Goal: Transaction & Acquisition: Purchase product/service

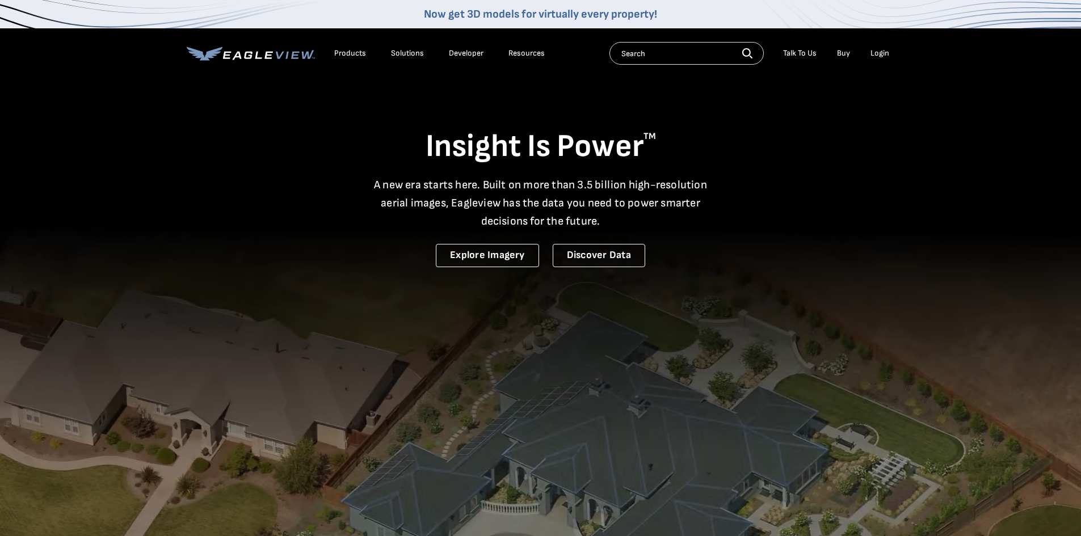
click at [347, 51] on div "Products" at bounding box center [350, 53] width 32 height 10
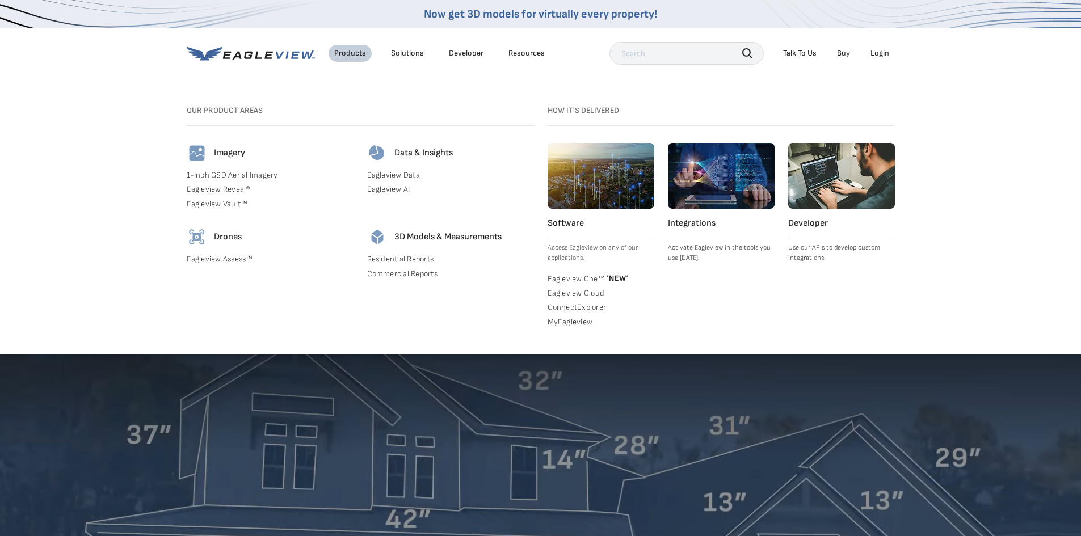
click at [412, 259] on link "Residential Reports" at bounding box center [450, 259] width 167 height 10
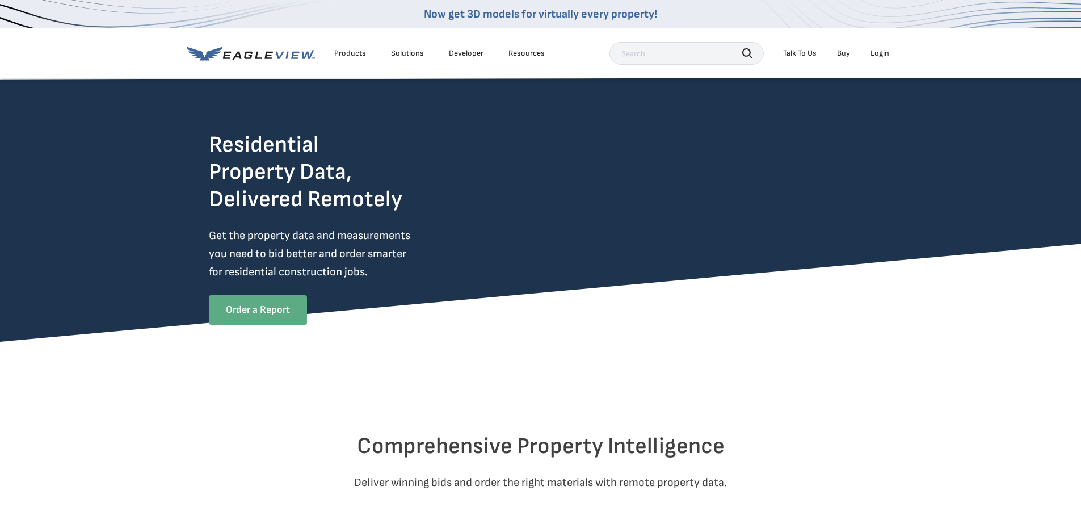
click at [215, 299] on link "Order a Report" at bounding box center [258, 310] width 98 height 30
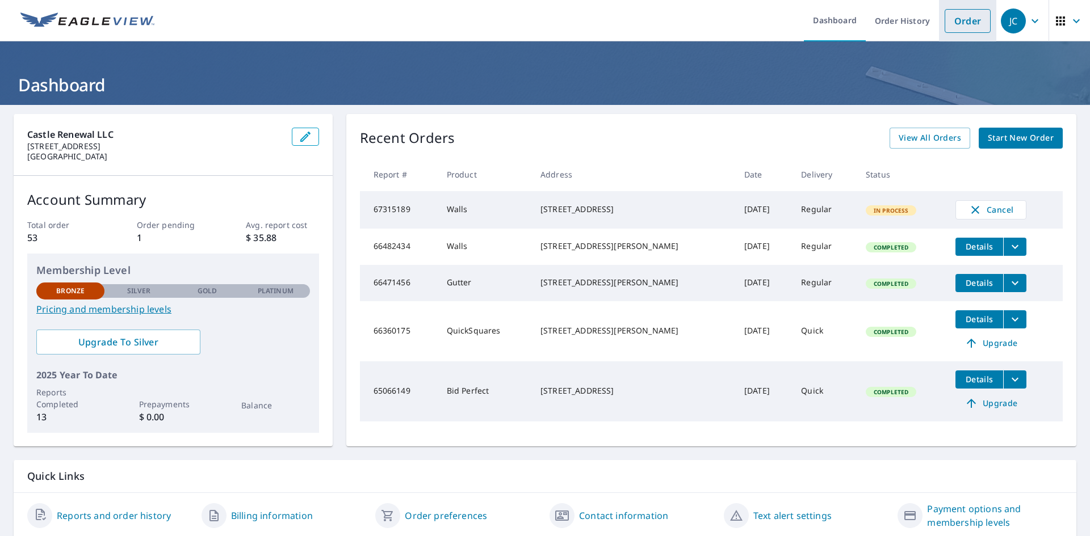
click at [964, 16] on link "Order" at bounding box center [968, 21] width 46 height 24
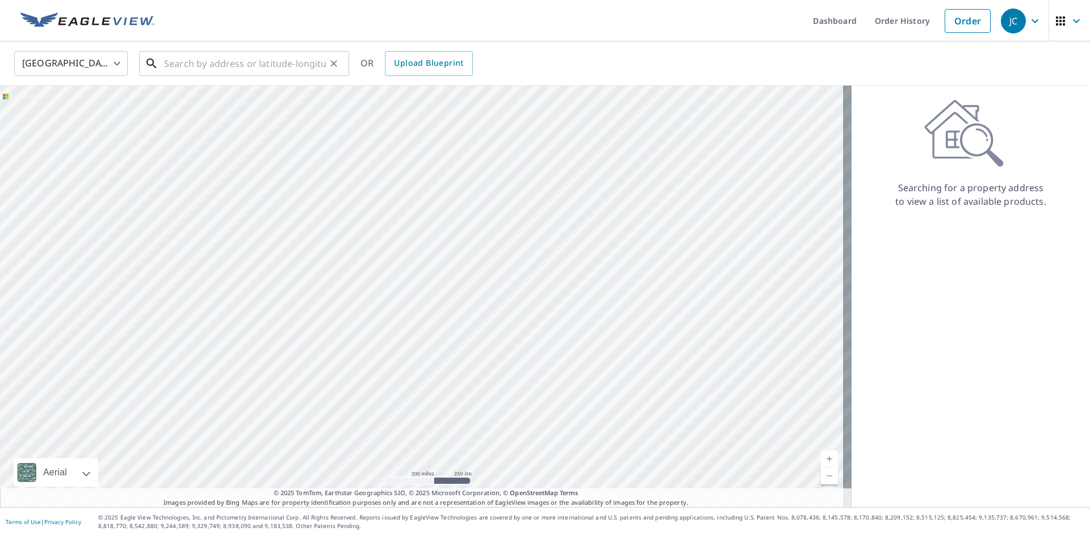
click at [221, 66] on input "text" at bounding box center [245, 64] width 162 height 32
paste input "Castle2023?"
type input "Castle2023?"
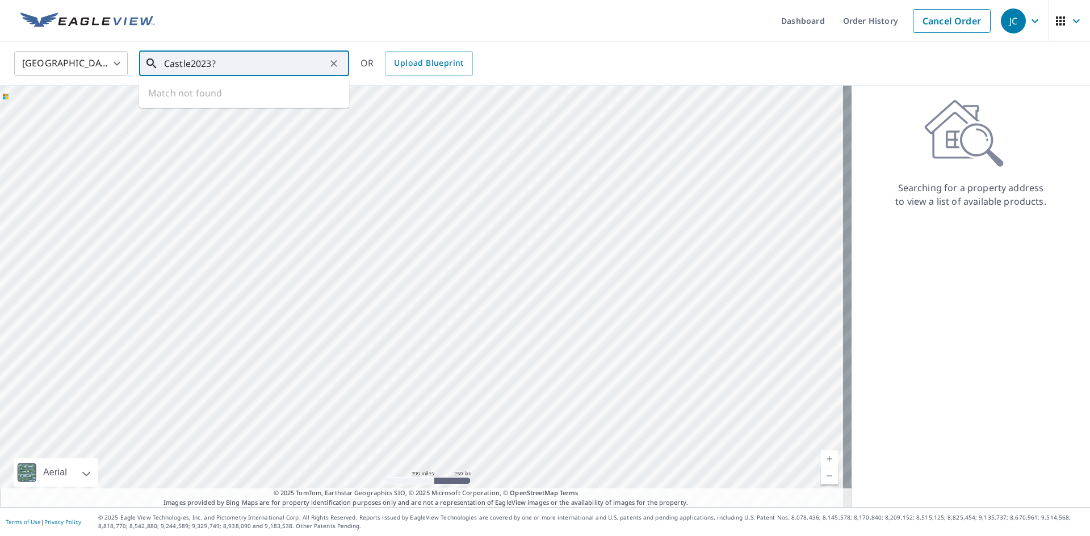
click at [334, 65] on icon "Clear" at bounding box center [333, 63] width 11 height 11
paste input "130 Boat Dock Dr, Atlanta, GA 30331"
click at [287, 93] on span "130 Boat Dock Dr SW" at bounding box center [251, 97] width 178 height 14
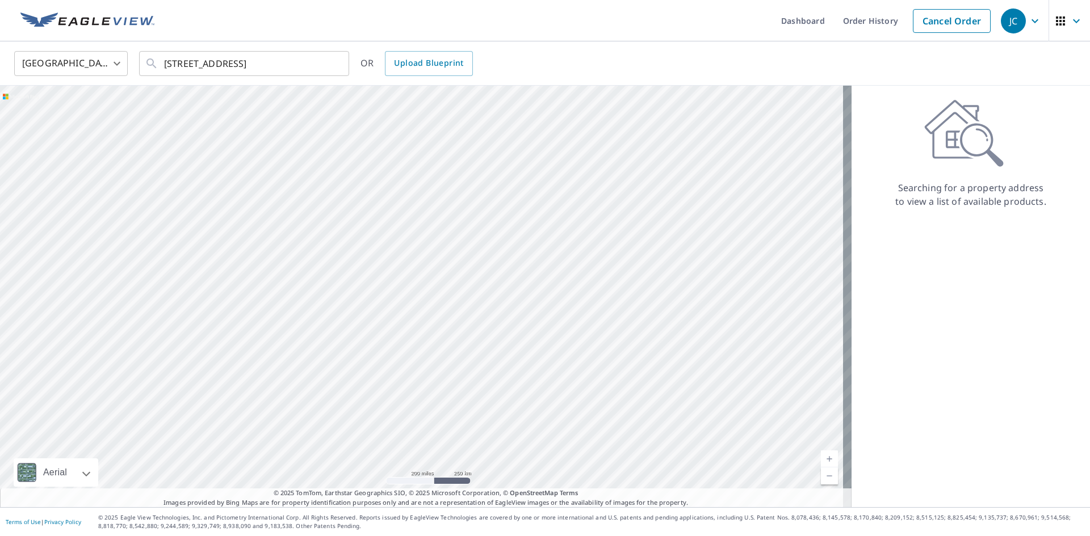
type input "130 Boat Dock Dr SW Atlanta, GA 30331"
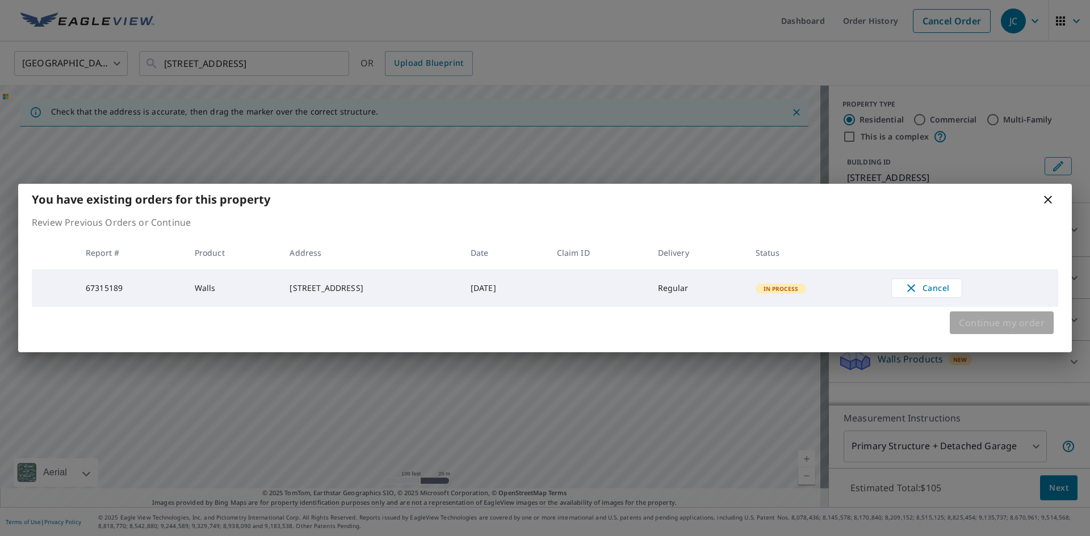
click at [1014, 330] on span "Continue my order" at bounding box center [1002, 323] width 86 height 16
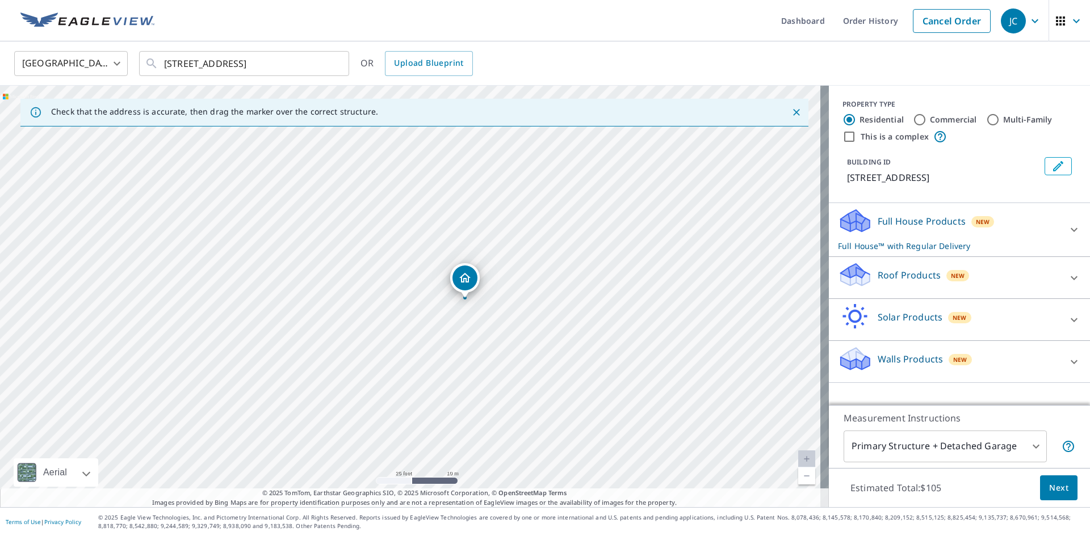
drag, startPoint x: 475, startPoint y: 271, endPoint x: 471, endPoint y: 370, distance: 98.3
click at [471, 370] on div "130 Boat Dock Dr SW Atlanta, GA 30331" at bounding box center [414, 297] width 829 height 422
click at [1069, 355] on icon at bounding box center [1074, 362] width 14 height 14
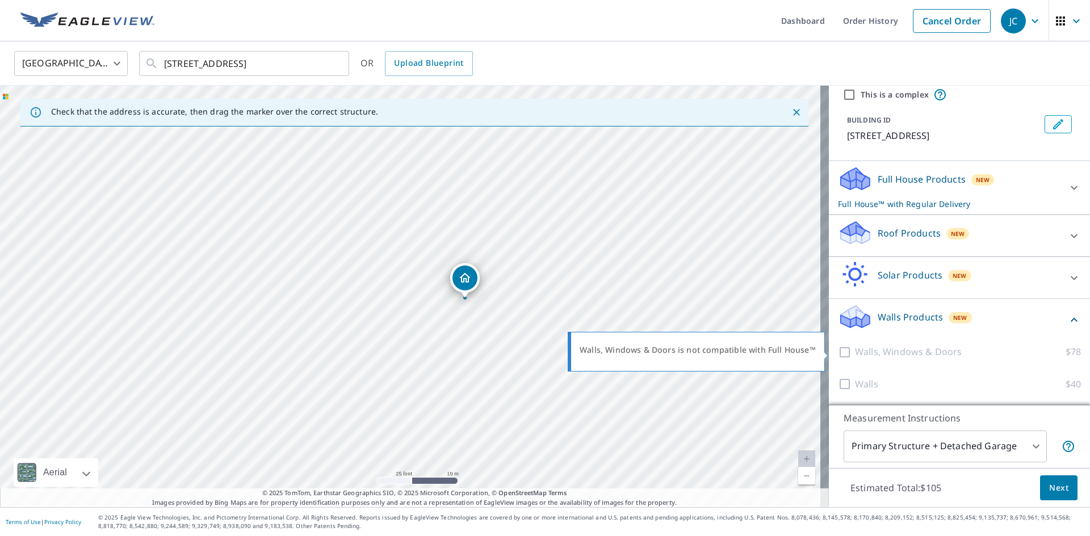
click at [838, 352] on div at bounding box center [846, 352] width 17 height 14
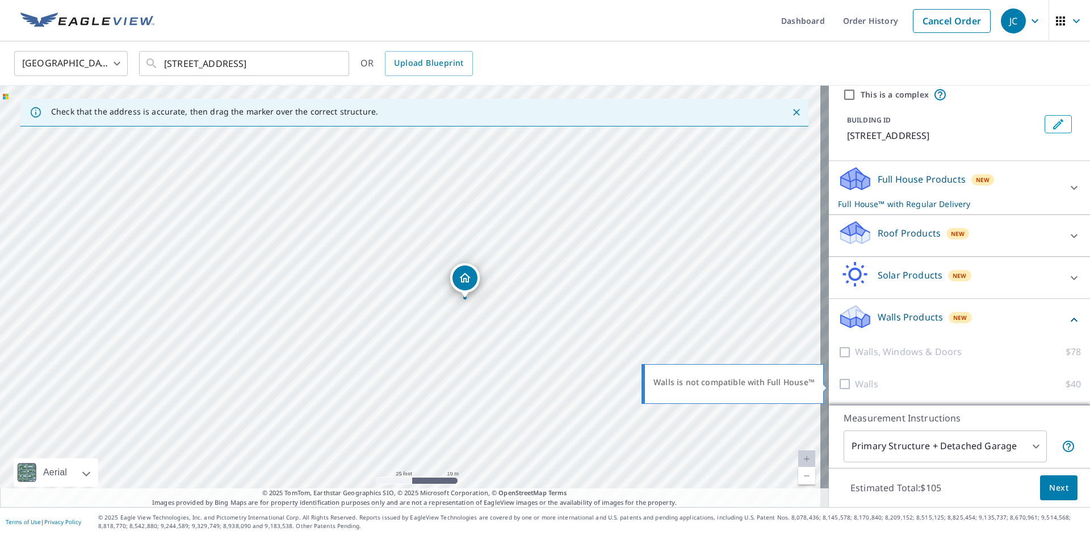
click at [838, 386] on div at bounding box center [846, 384] width 17 height 14
click at [1071, 186] on icon at bounding box center [1074, 188] width 7 height 4
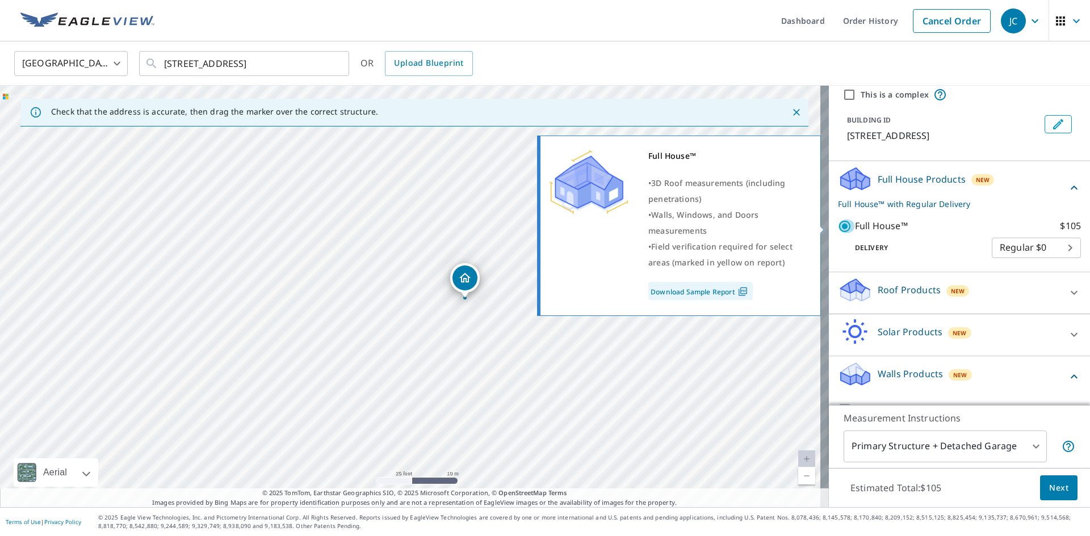
click at [838, 226] on input "Full House™ $105" at bounding box center [846, 227] width 17 height 14
checkbox input "false"
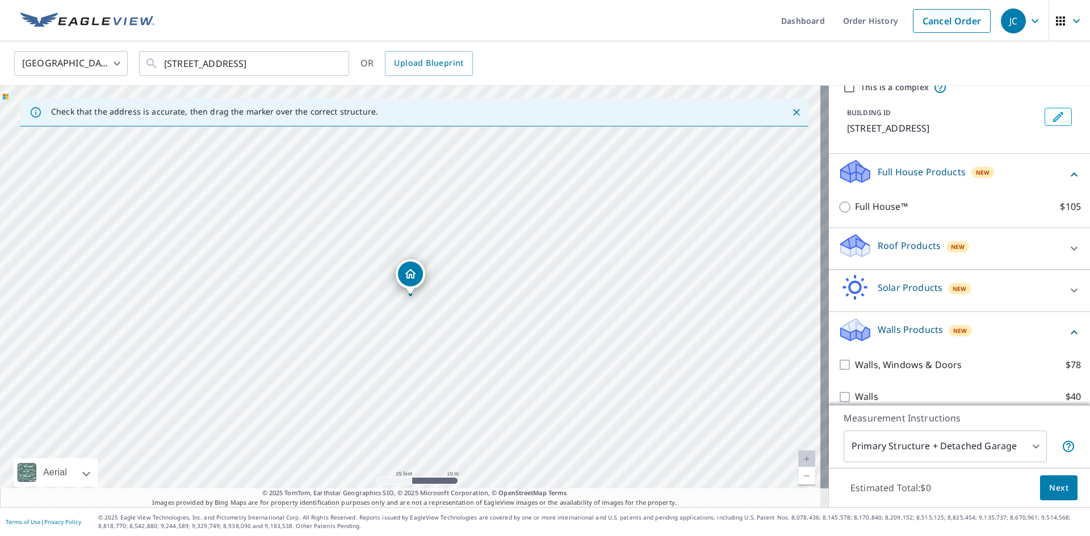
scroll to position [62, 0]
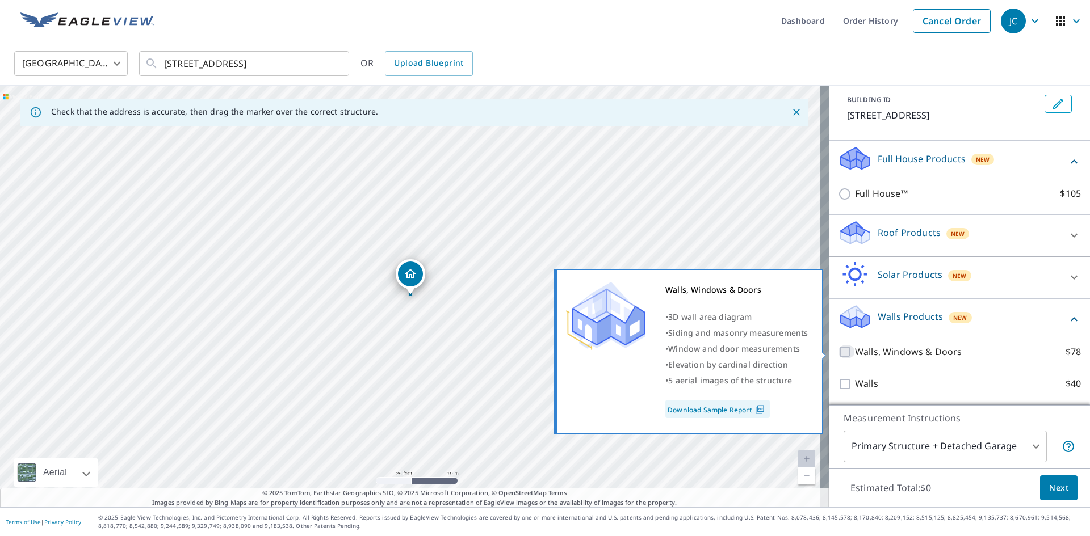
click at [838, 351] on input "Walls, Windows & Doors $78" at bounding box center [846, 352] width 17 height 14
checkbox input "true"
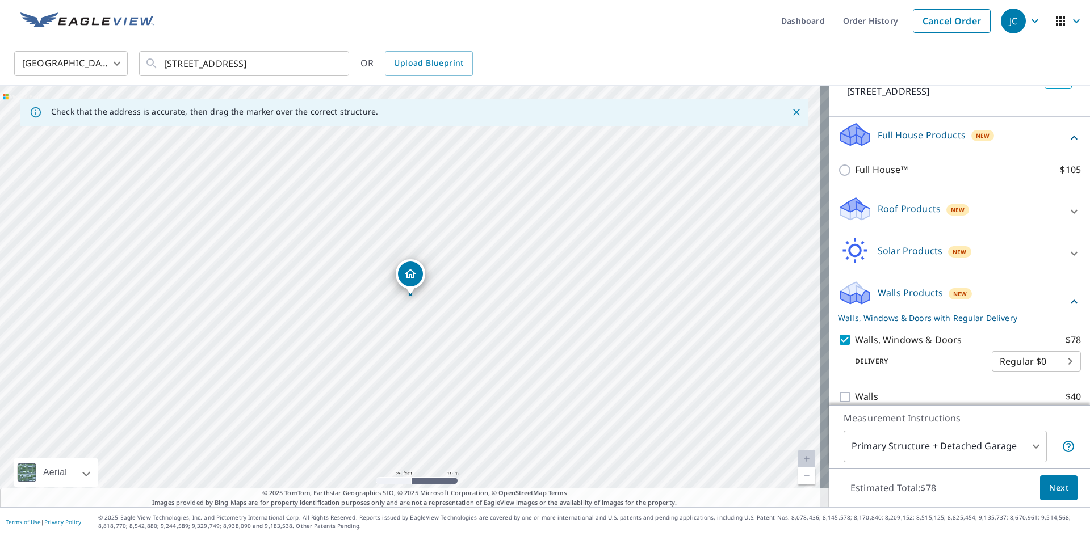
scroll to position [99, 0]
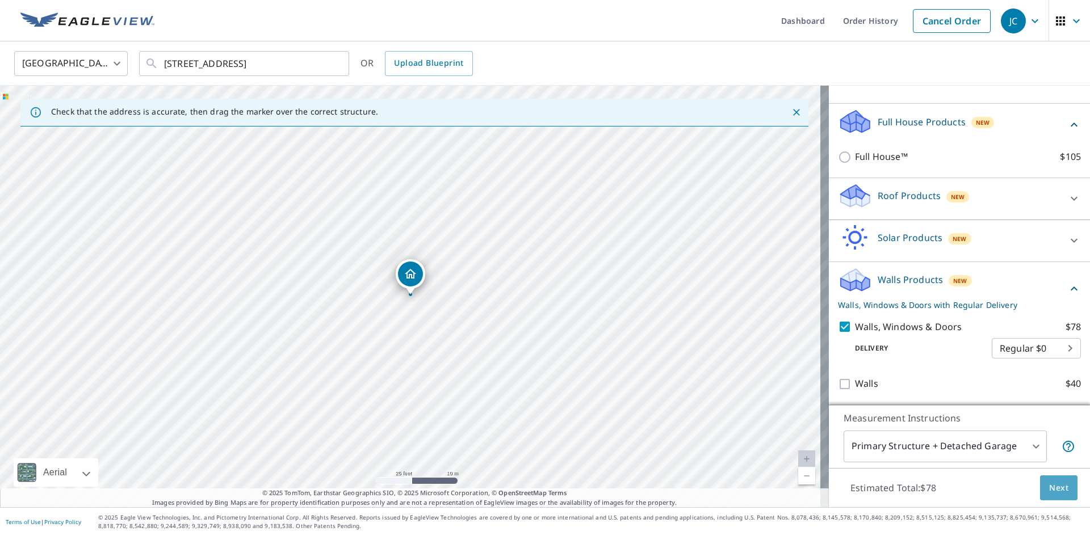
click at [1060, 498] on button "Next" at bounding box center [1058, 489] width 37 height 26
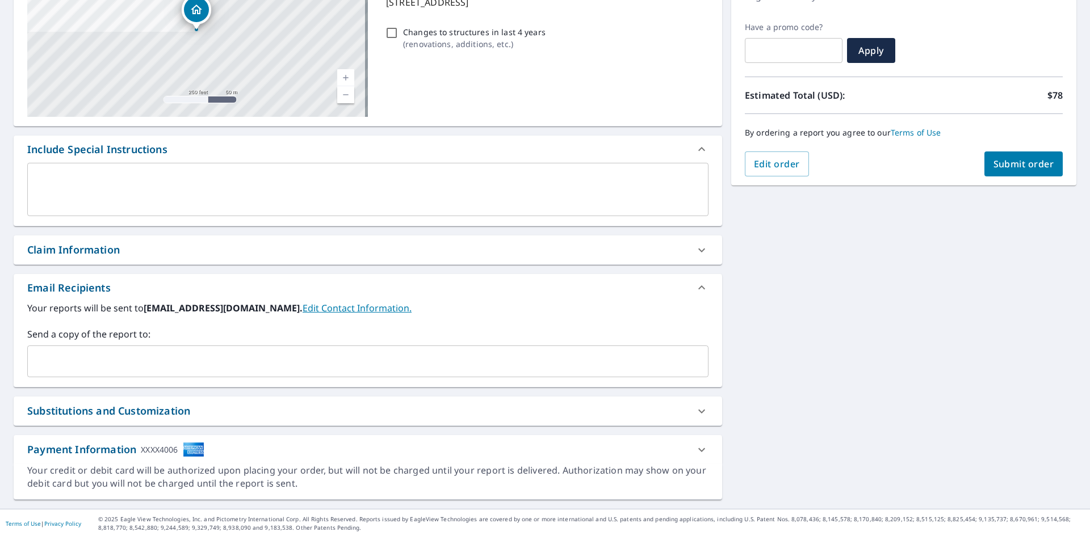
scroll to position [178, 0]
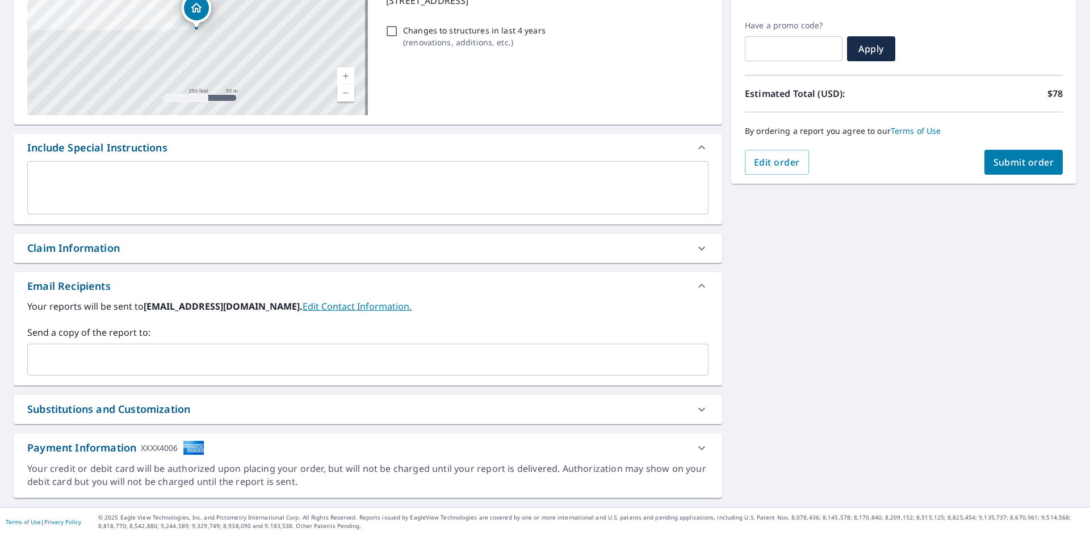
click at [263, 360] on input "text" at bounding box center [359, 360] width 654 height 22
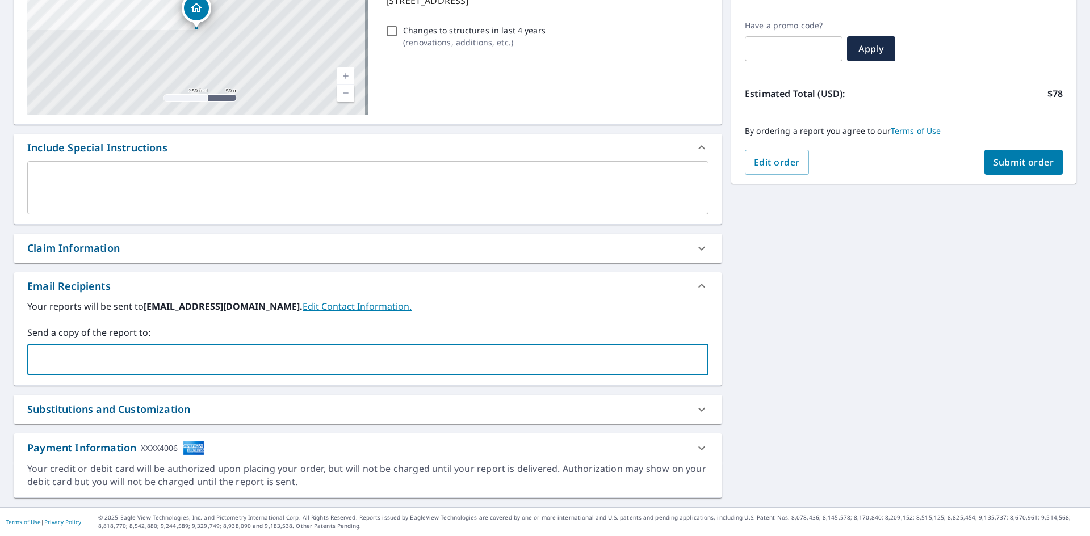
type input "admin@castlerenewal.com"
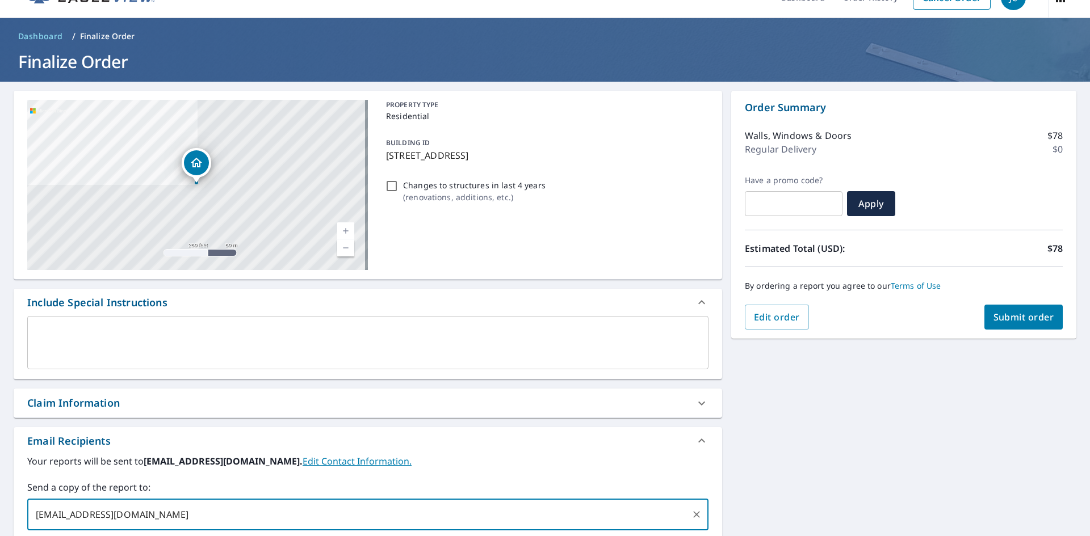
scroll to position [8, 0]
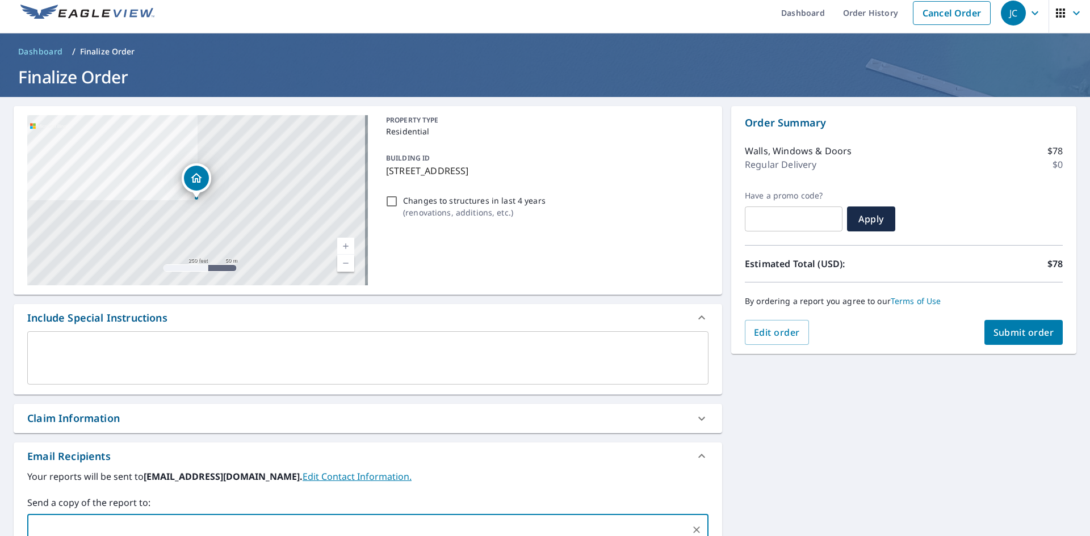
click at [1018, 321] on button "Submit order" at bounding box center [1023, 332] width 79 height 25
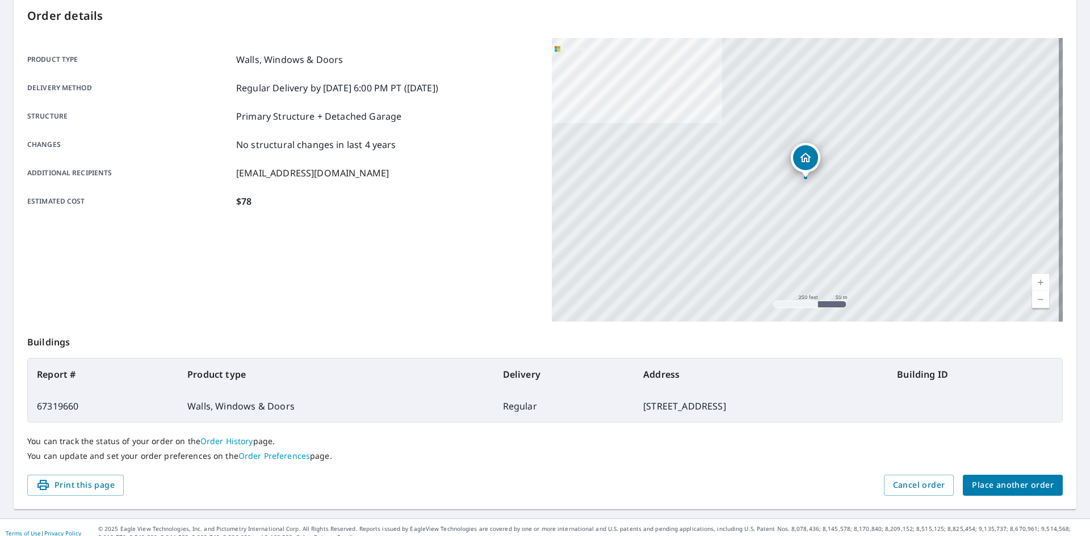
scroll to position [132, 0]
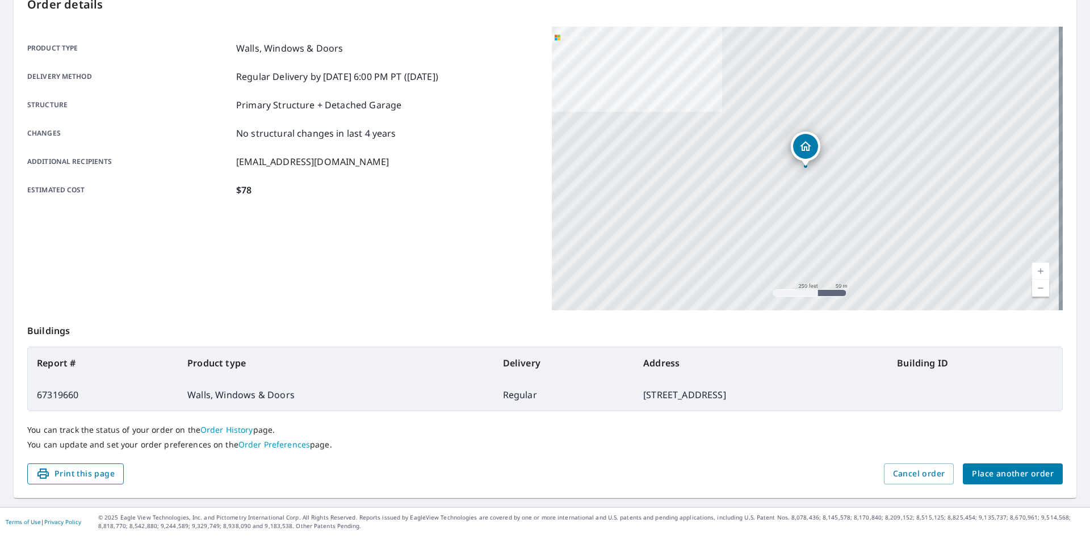
click at [91, 474] on span "Print this page" at bounding box center [75, 474] width 78 height 14
